Goal: Information Seeking & Learning: Learn about a topic

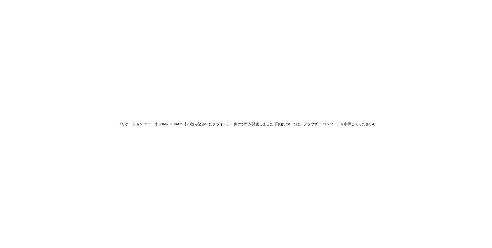
click at [247, 56] on div "アプリケーション エラー: zeropath.com の 読み込み中に クライアント側の例外が発生しました ( 詳細については、 ブラウザー コンソールを参照…" at bounding box center [246, 124] width 492 height 248
